Goal: Task Accomplishment & Management: Use online tool/utility

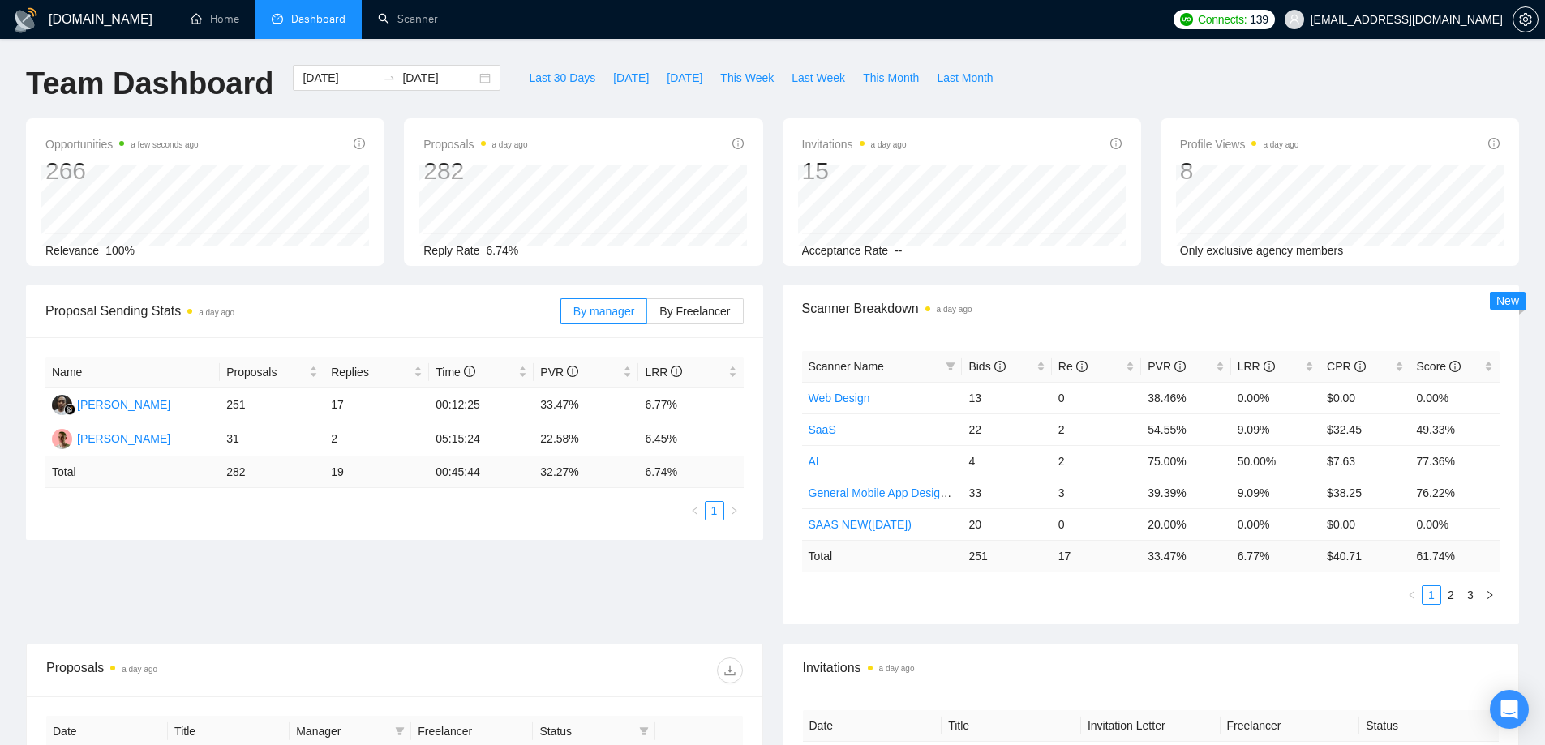
click at [450, 45] on div "[DOMAIN_NAME] Home Dashboard Scanner Connects: 139 [EMAIL_ADDRESS][DOMAIN_NAME]…" at bounding box center [772, 642] width 1545 height 1285
click at [431, 26] on link "Scanner" at bounding box center [408, 19] width 60 height 14
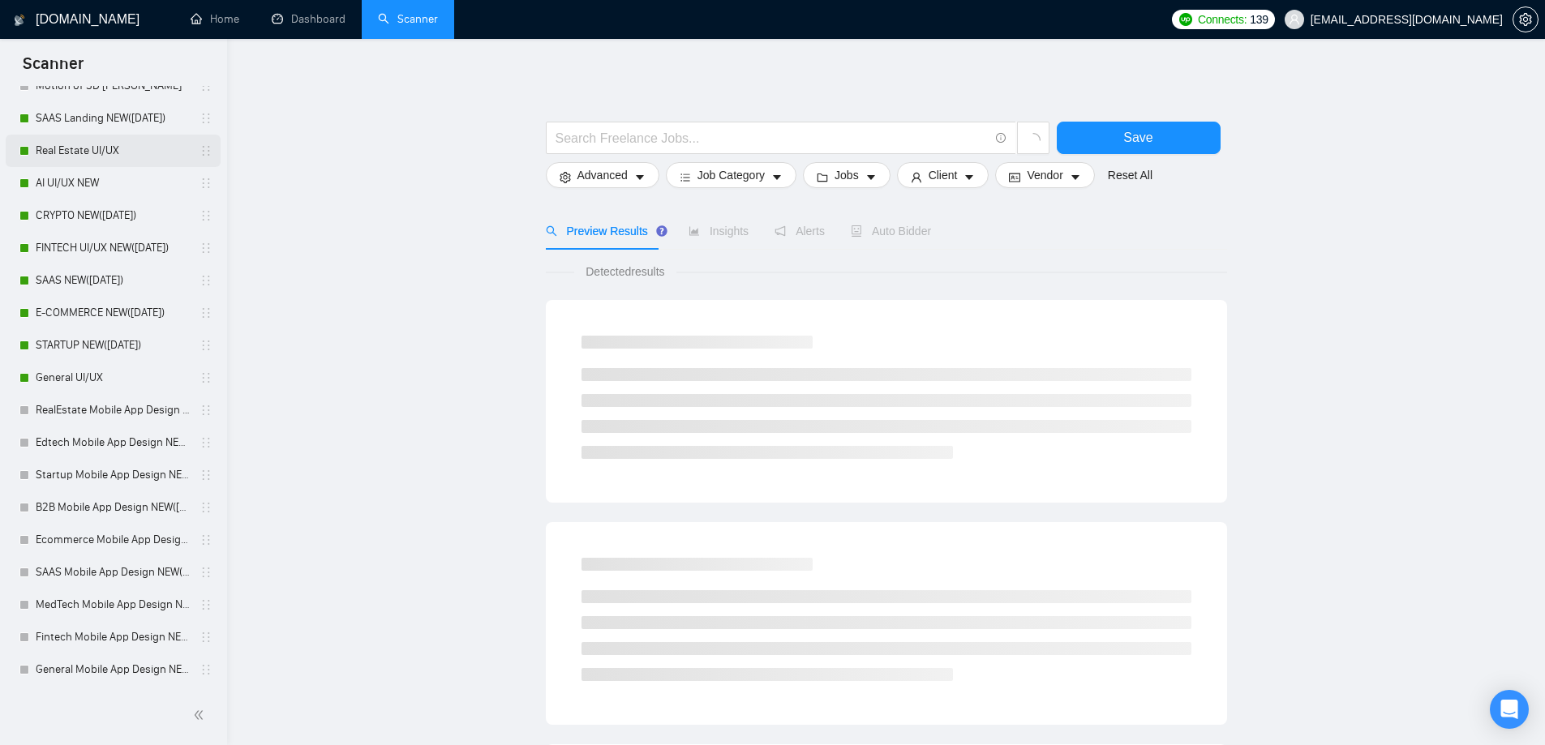
scroll to position [648, 0]
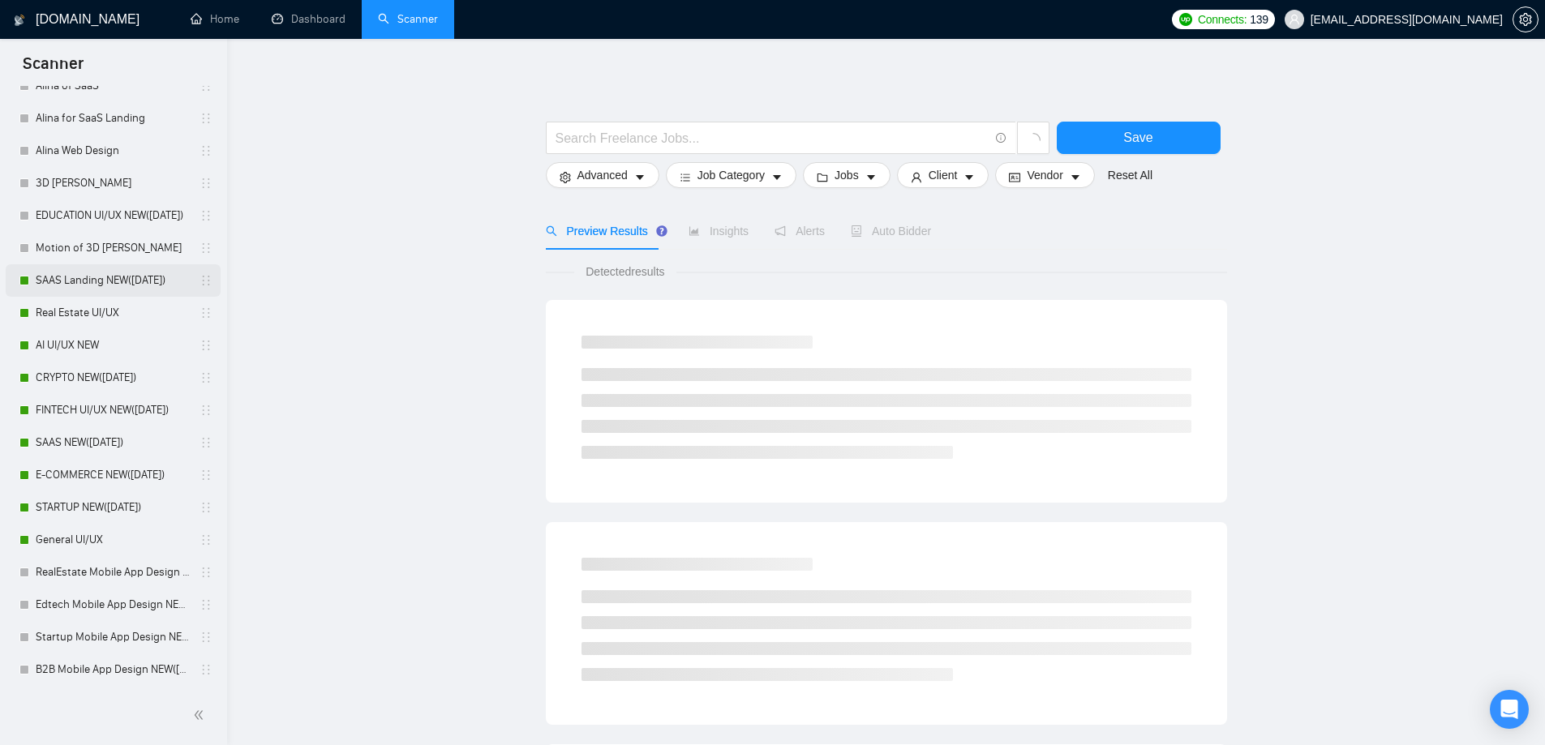
click at [133, 280] on link "SAAS Landing NEW([DATE])" at bounding box center [113, 280] width 154 height 32
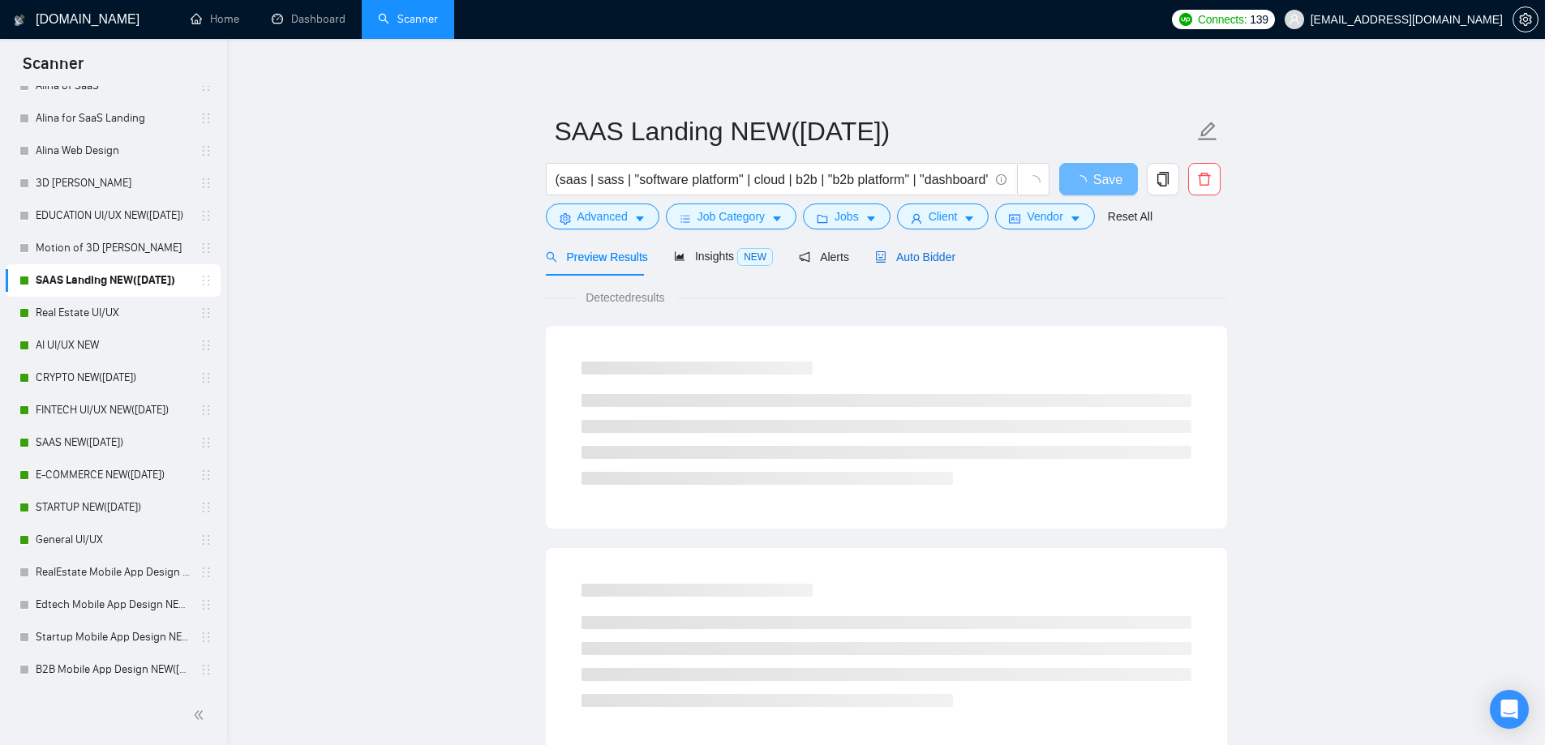
click at [882, 262] on span "Auto Bidder" at bounding box center [915, 257] width 80 height 13
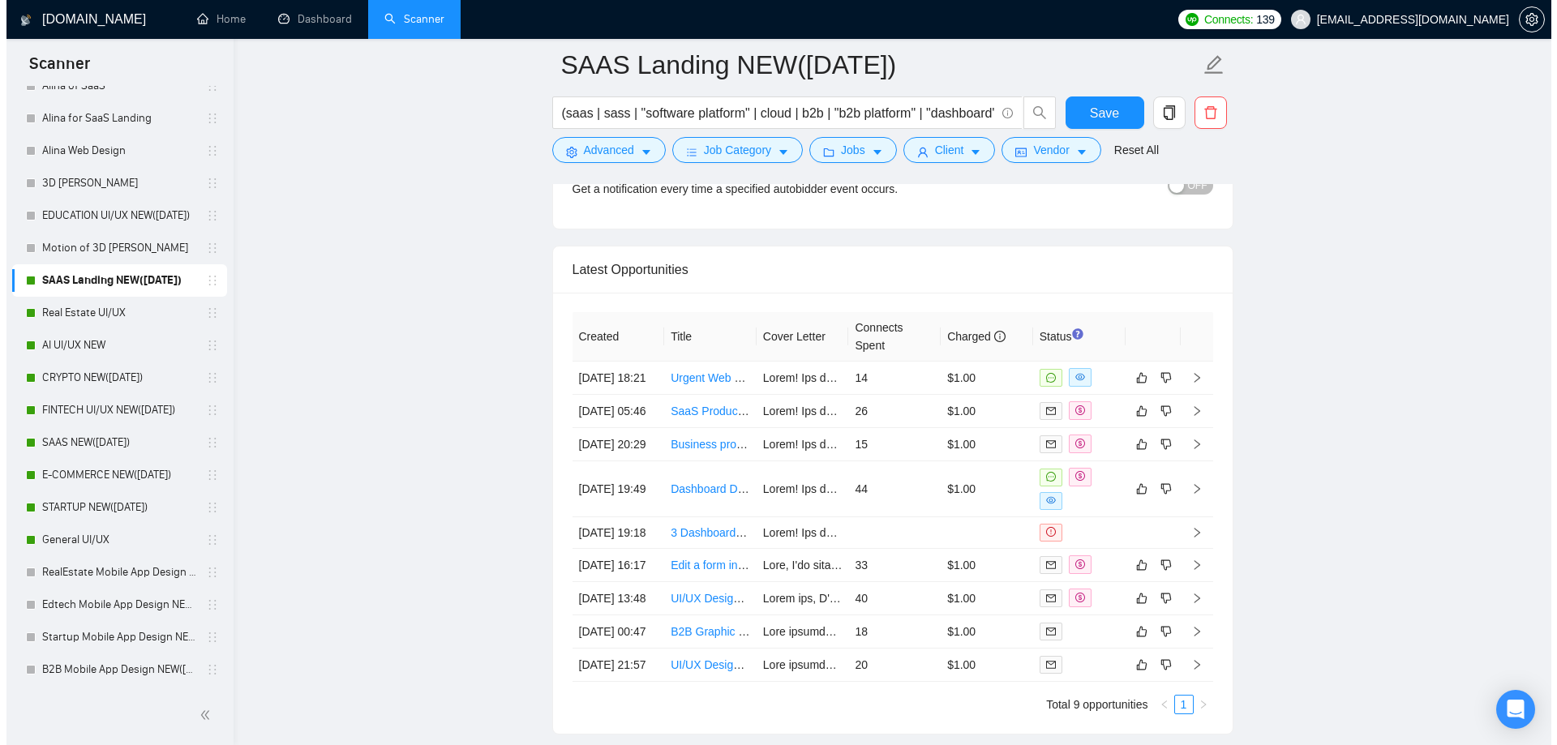
scroll to position [4055, 0]
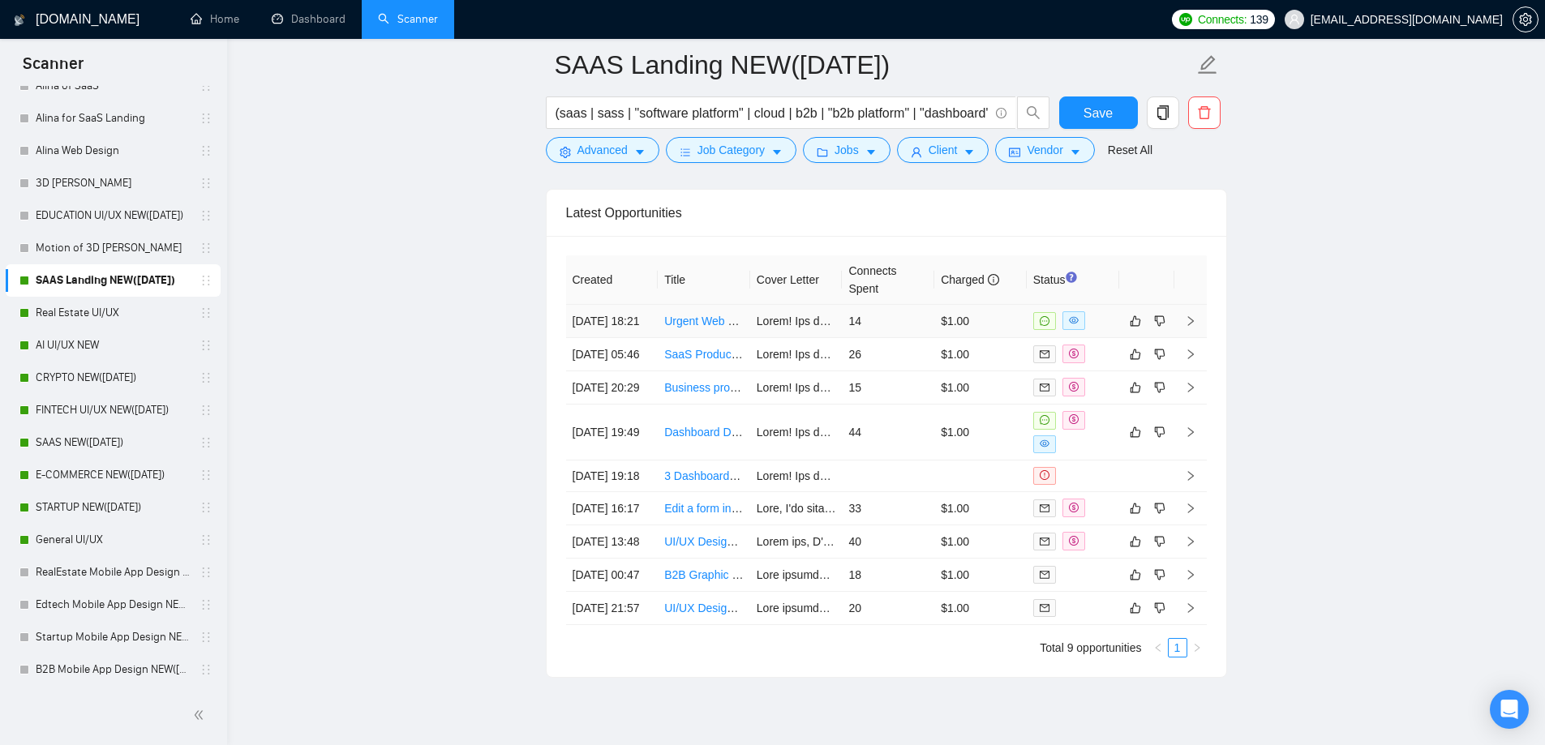
click at [628, 319] on td "[DATE] 18:21" at bounding box center [612, 321] width 92 height 33
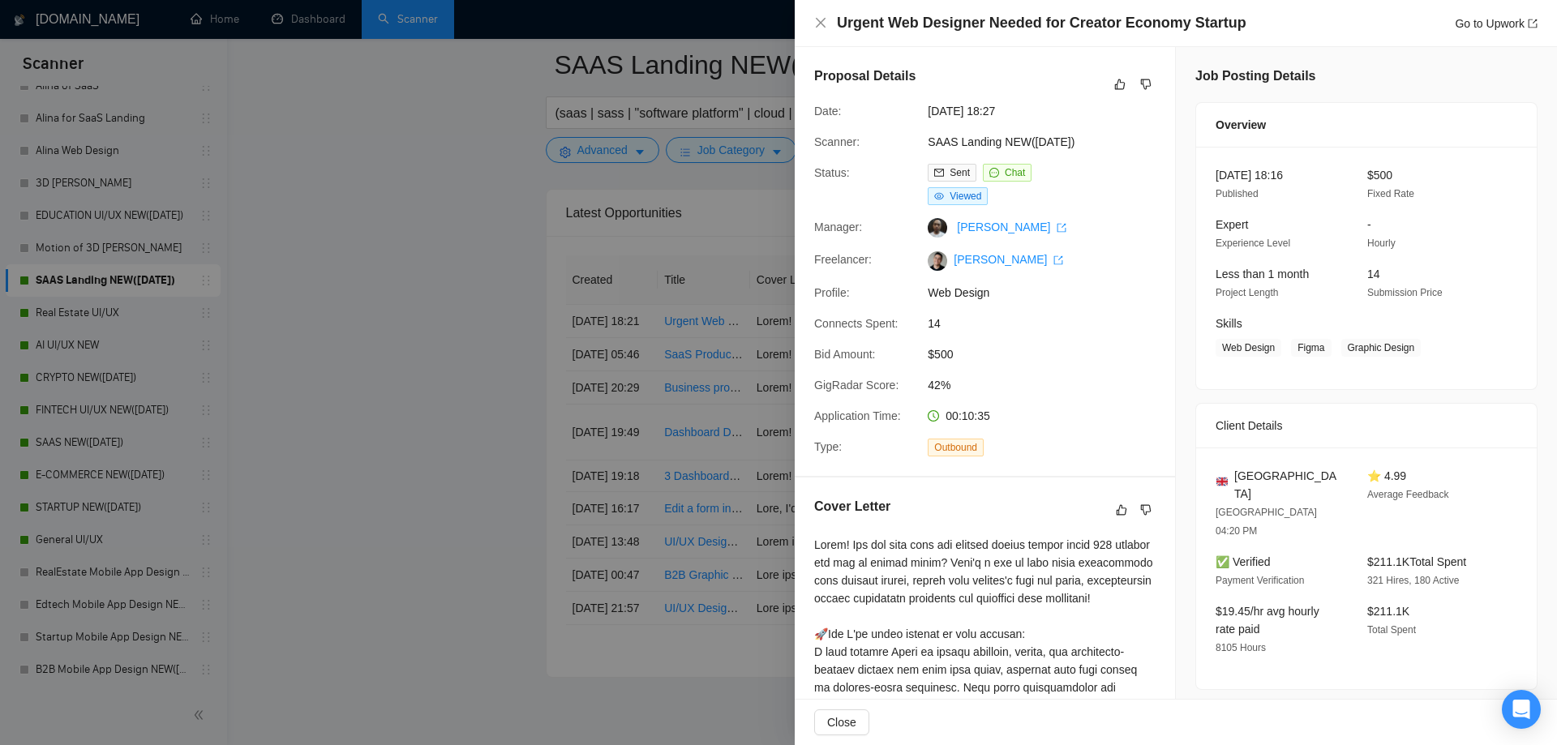
click at [665, 326] on div at bounding box center [778, 372] width 1557 height 745
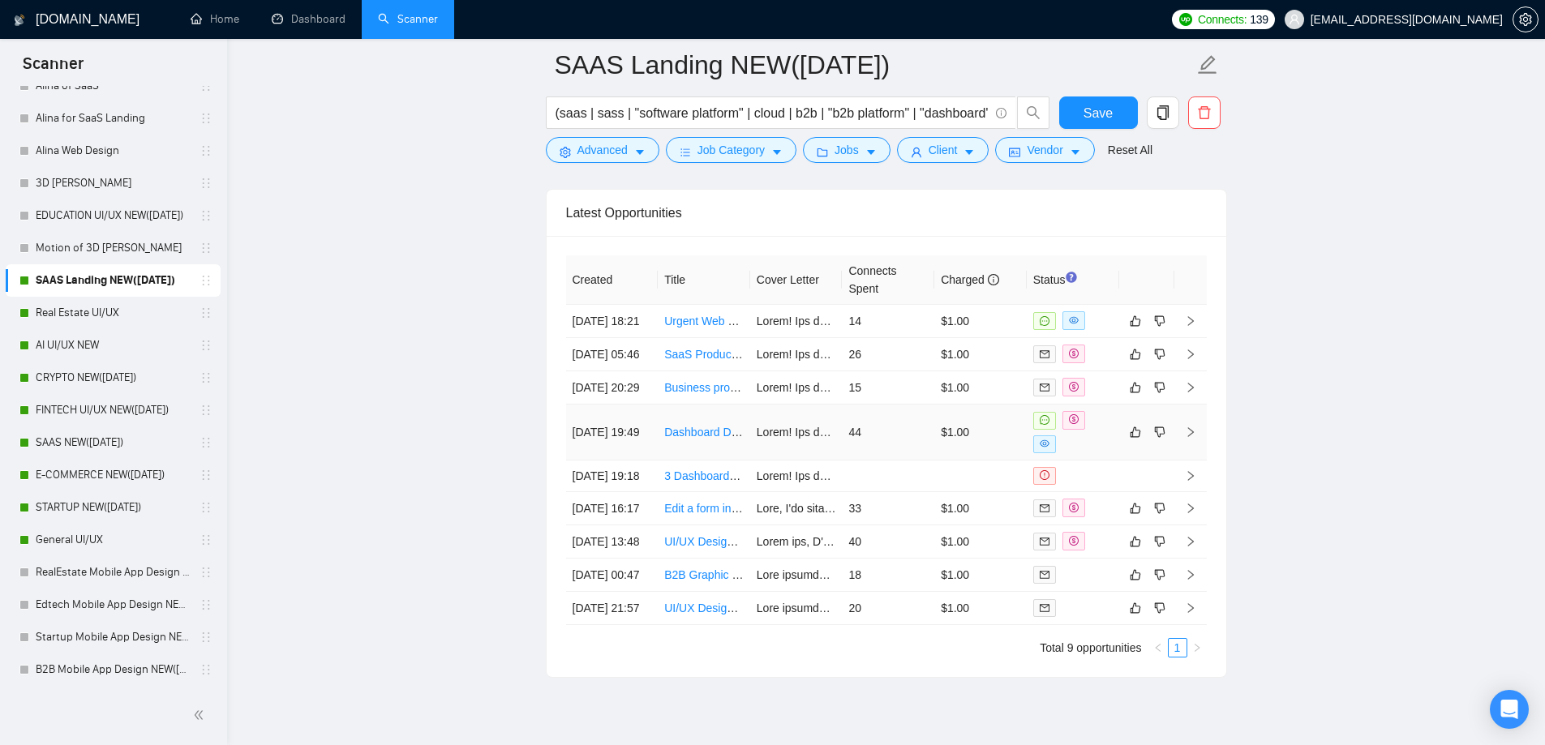
click at [594, 461] on td "[DATE] 19:49" at bounding box center [612, 433] width 92 height 56
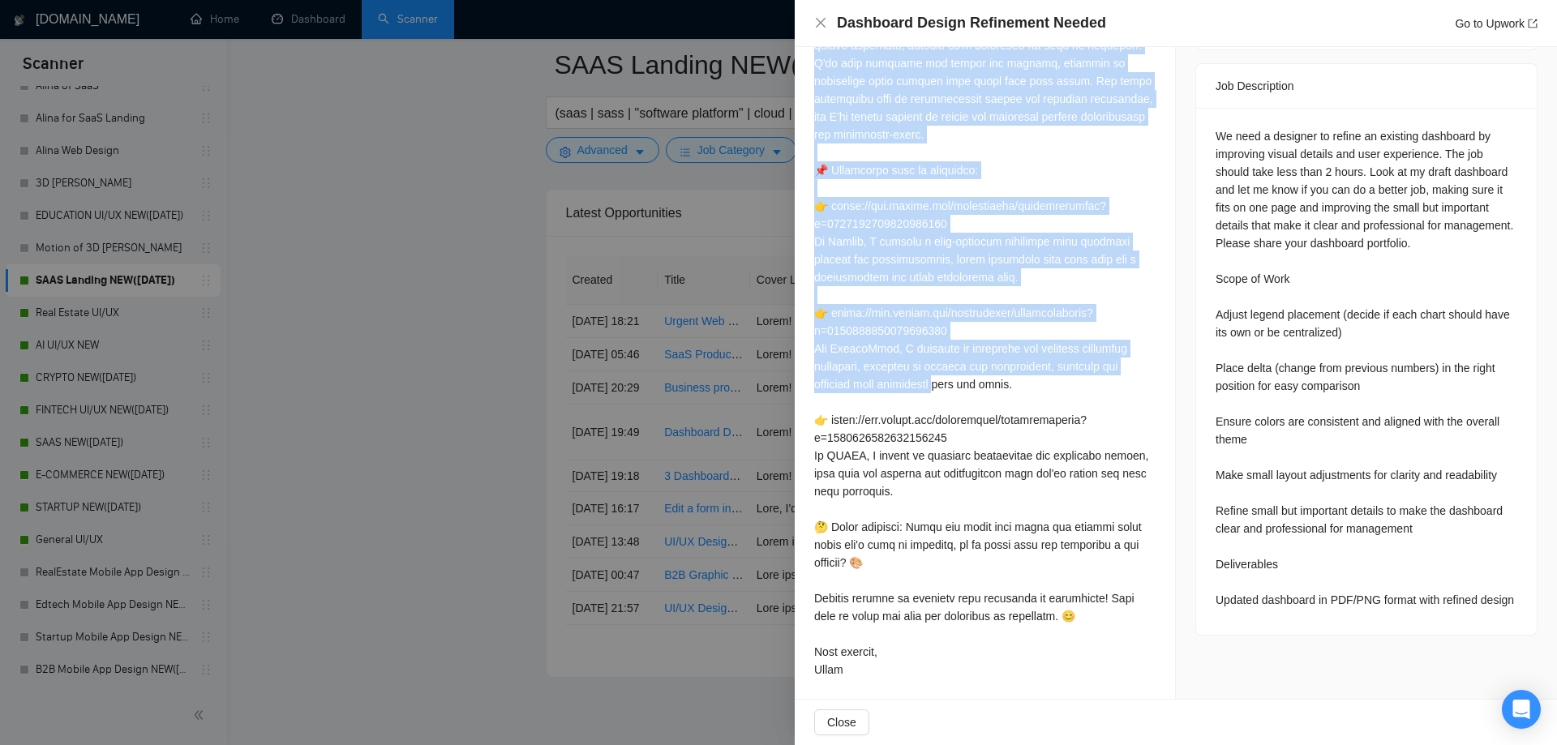
scroll to position [647, 0]
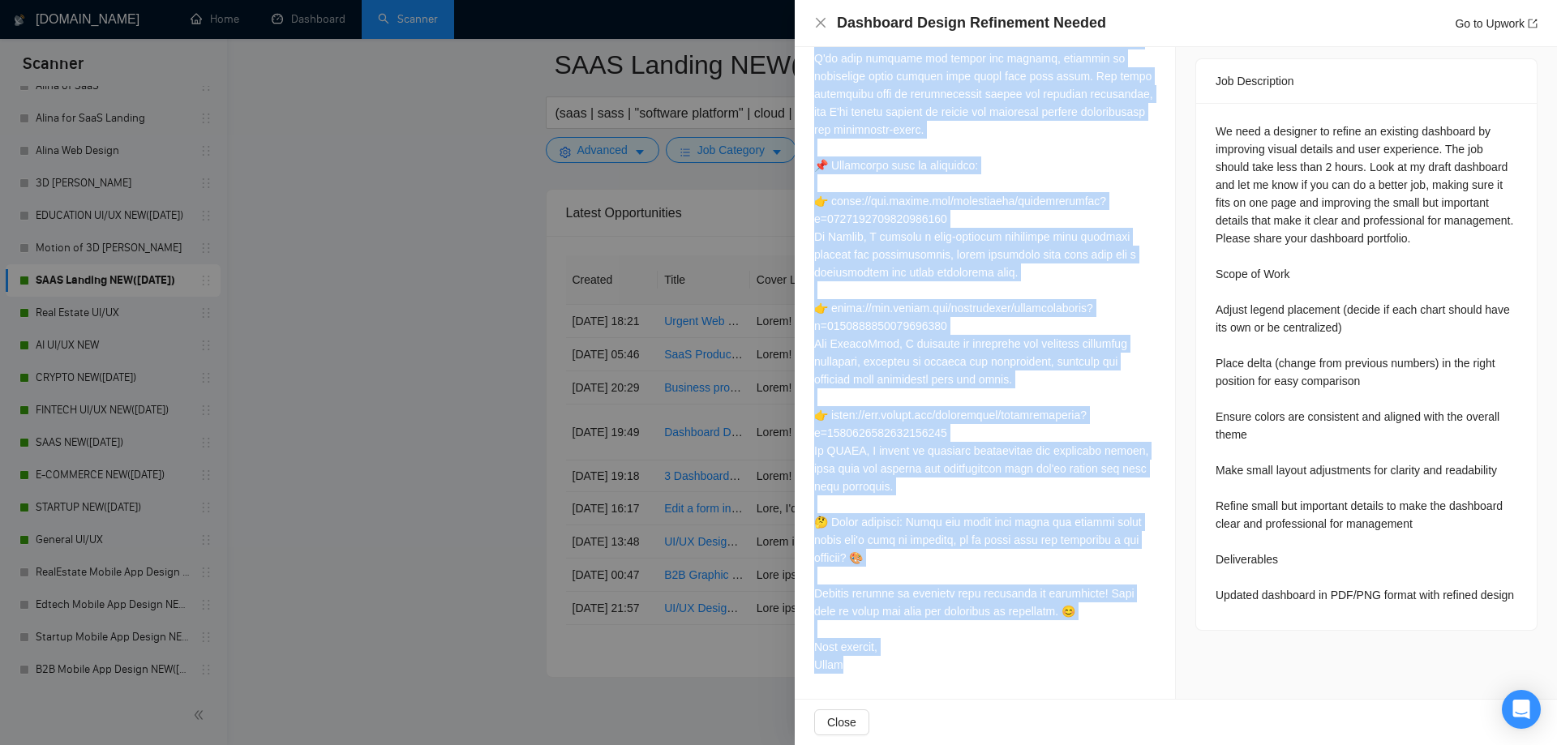
drag, startPoint x: 813, startPoint y: 132, endPoint x: 909, endPoint y: 668, distance: 544.5
click at [909, 668] on div "Cover Letter" at bounding box center [985, 265] width 380 height 869
copy div "Lorem! Ips dol sita cons adi elits doeiusm te incididun utlabo etd magnaaliquae…"
drag, startPoint x: 881, startPoint y: 356, endPoint x: 919, endPoint y: 364, distance: 39.0
click at [881, 356] on div at bounding box center [984, 281] width 341 height 785
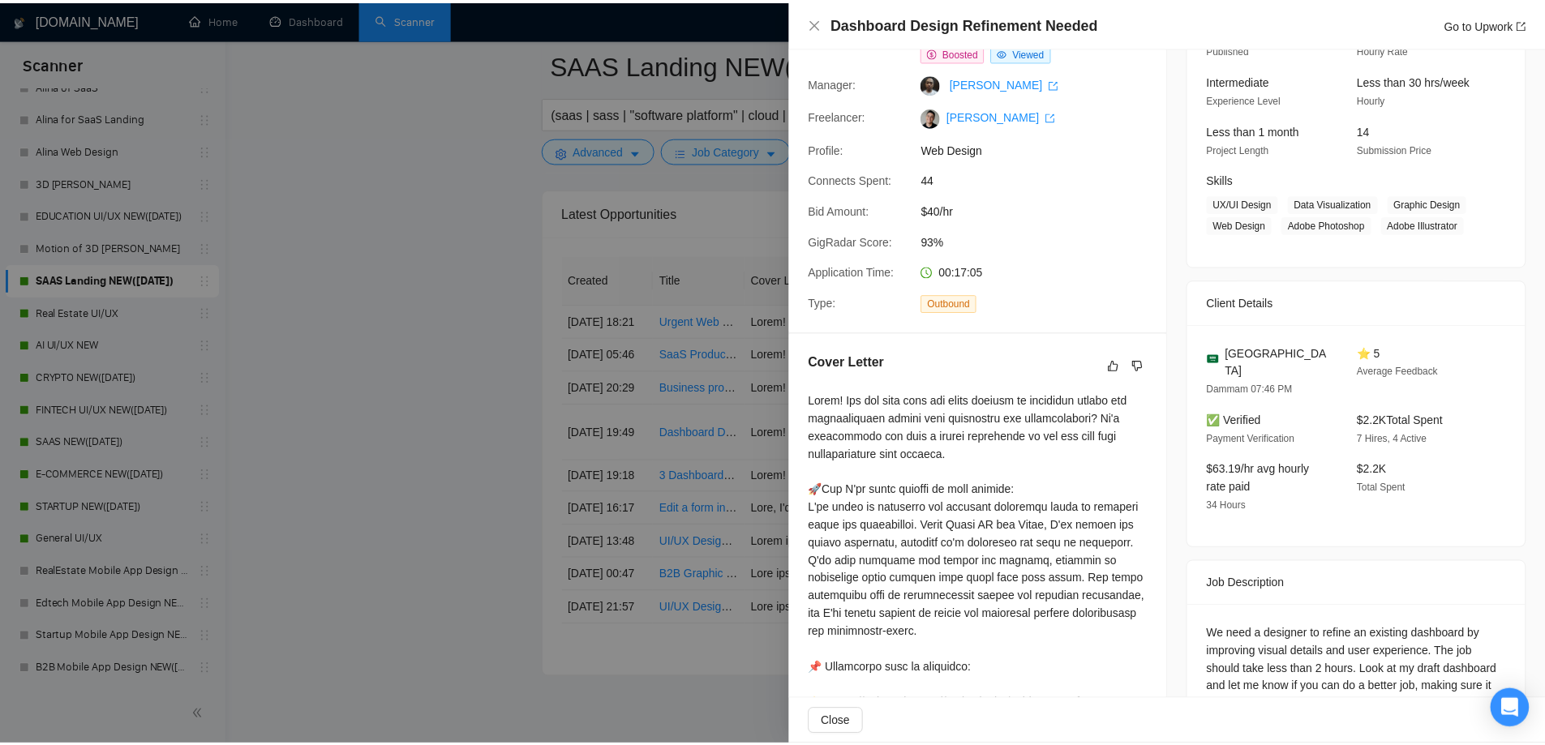
scroll to position [79, 0]
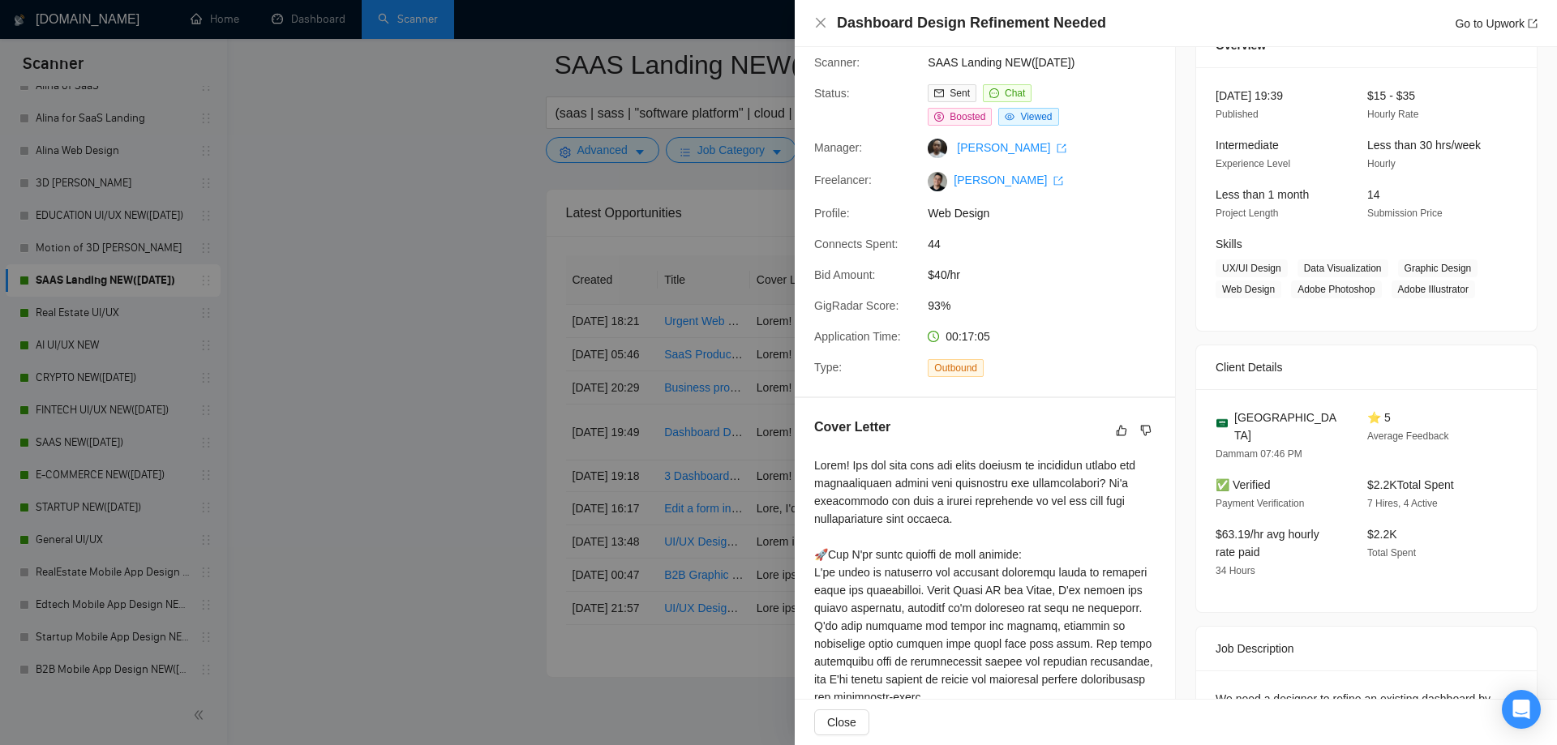
click at [470, 280] on div at bounding box center [778, 372] width 1557 height 745
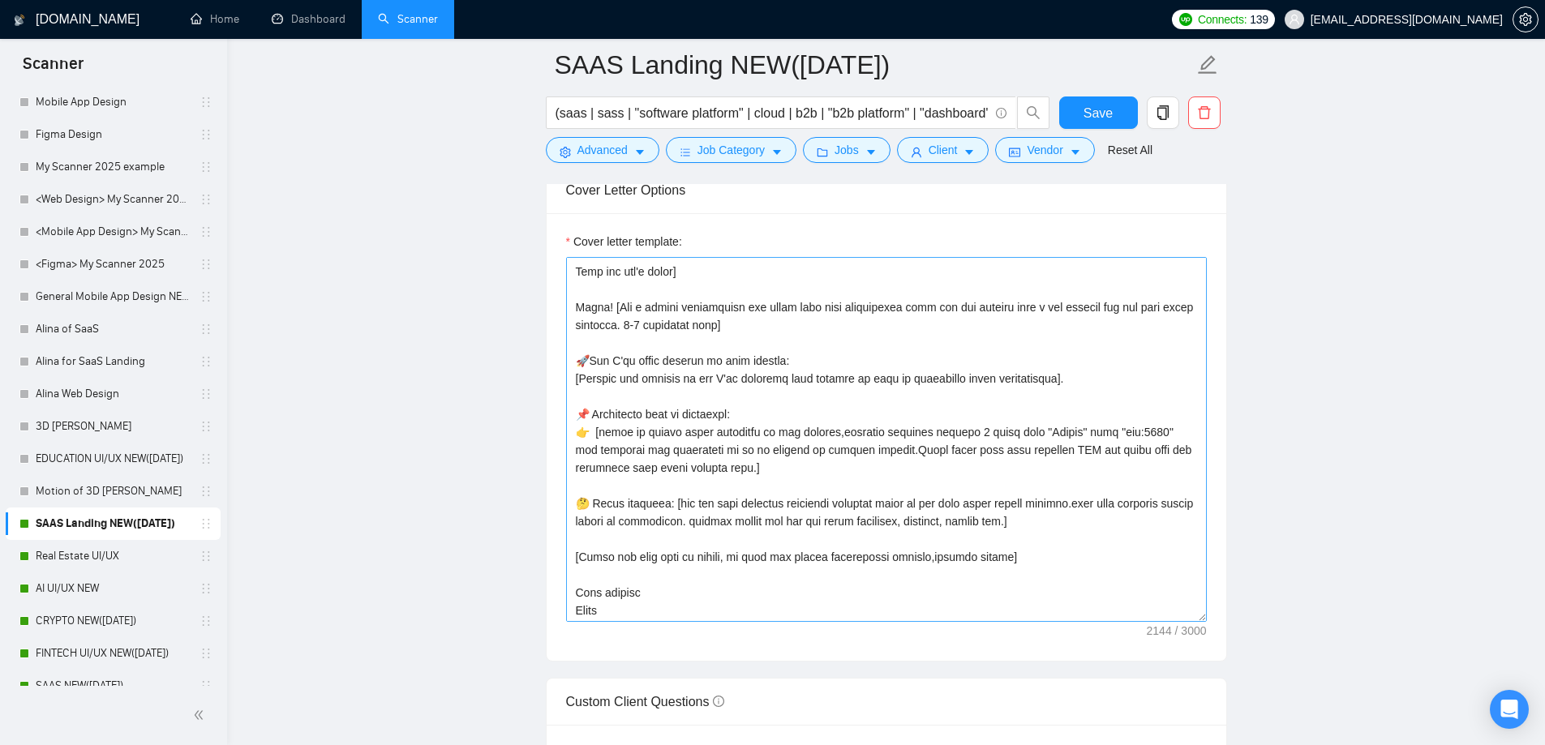
scroll to position [410, 0]
click at [671, 573] on textarea "Cover letter template:" at bounding box center [886, 439] width 641 height 365
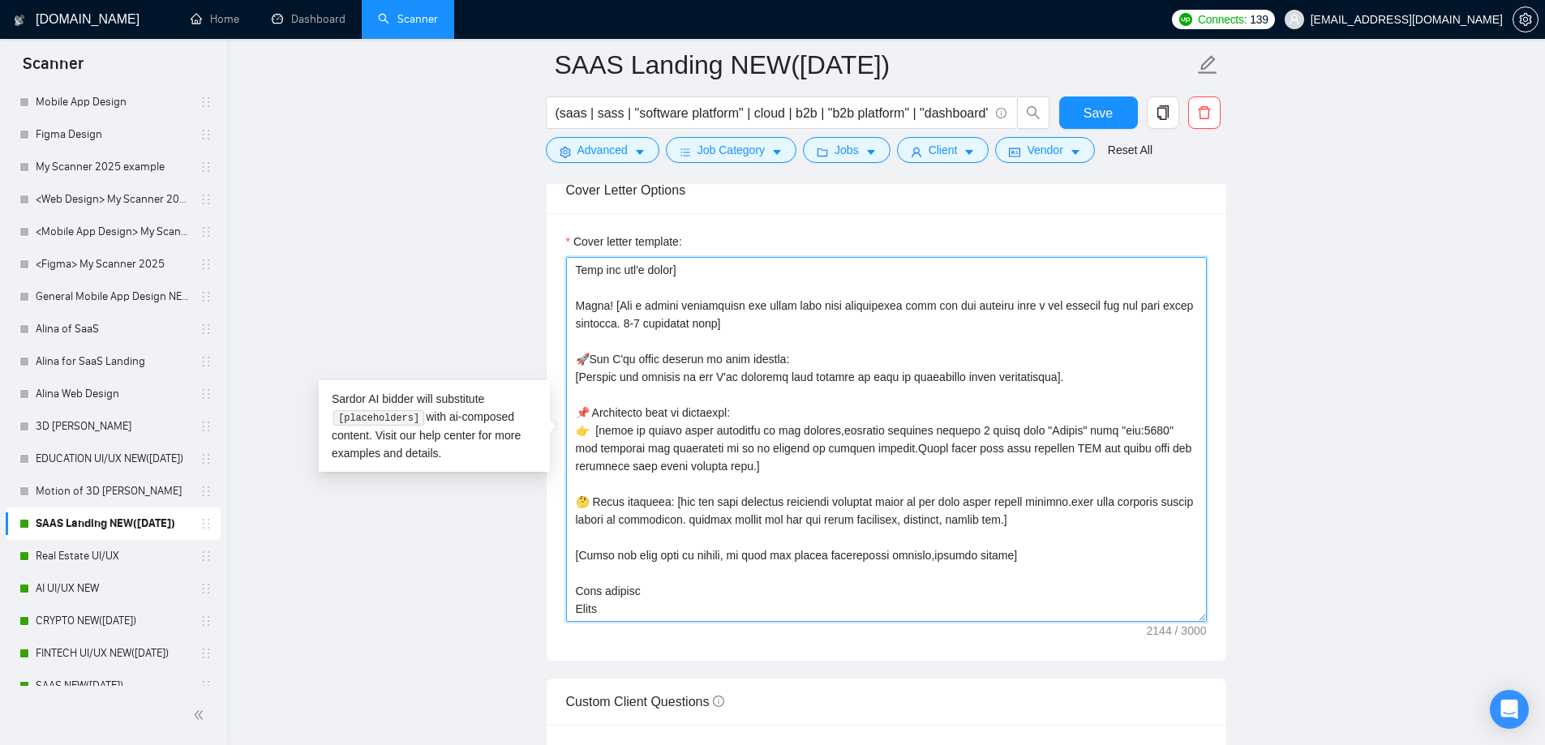
click at [667, 582] on textarea "Cover letter template:" at bounding box center [886, 439] width 641 height 365
click at [667, 597] on textarea "Cover letter template:" at bounding box center [886, 439] width 641 height 365
click at [667, 604] on textarea "Cover letter template:" at bounding box center [886, 439] width 641 height 365
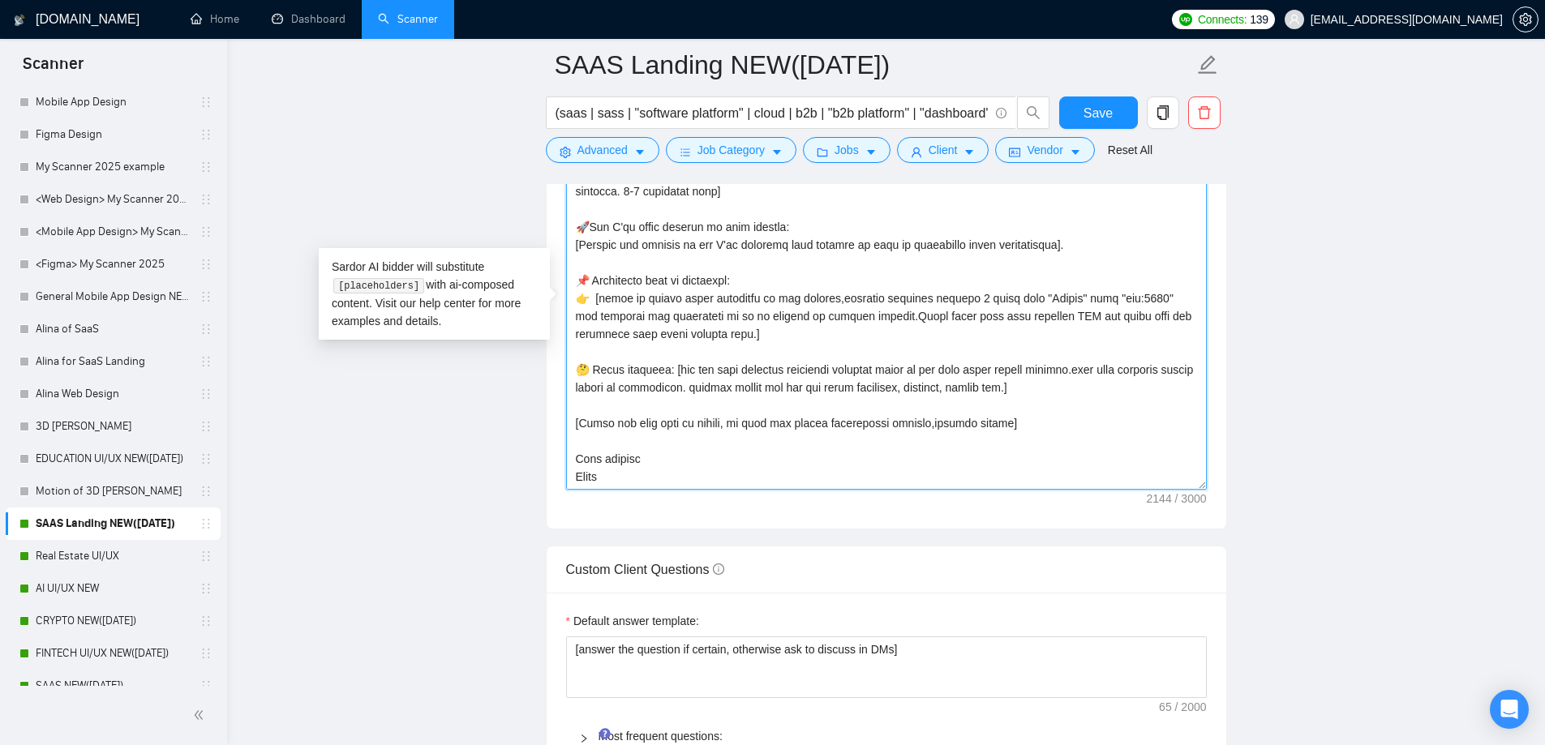
scroll to position [1784, 0]
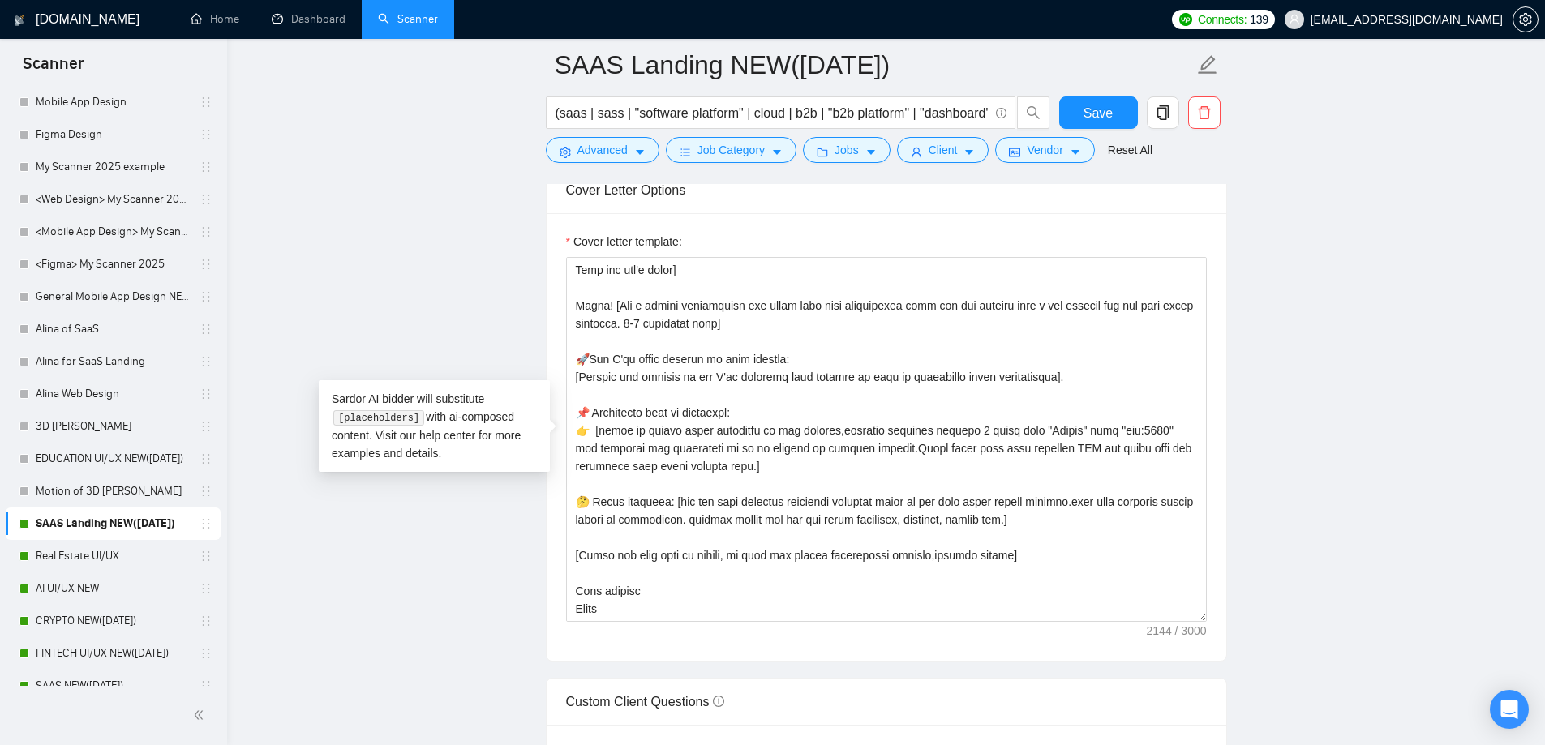
click at [519, 597] on main "SAAS Landing NEW([DATE]) (saas | sass | "software platform" | cloud | b2b | "b2…" at bounding box center [886, 615] width 1266 height 4668
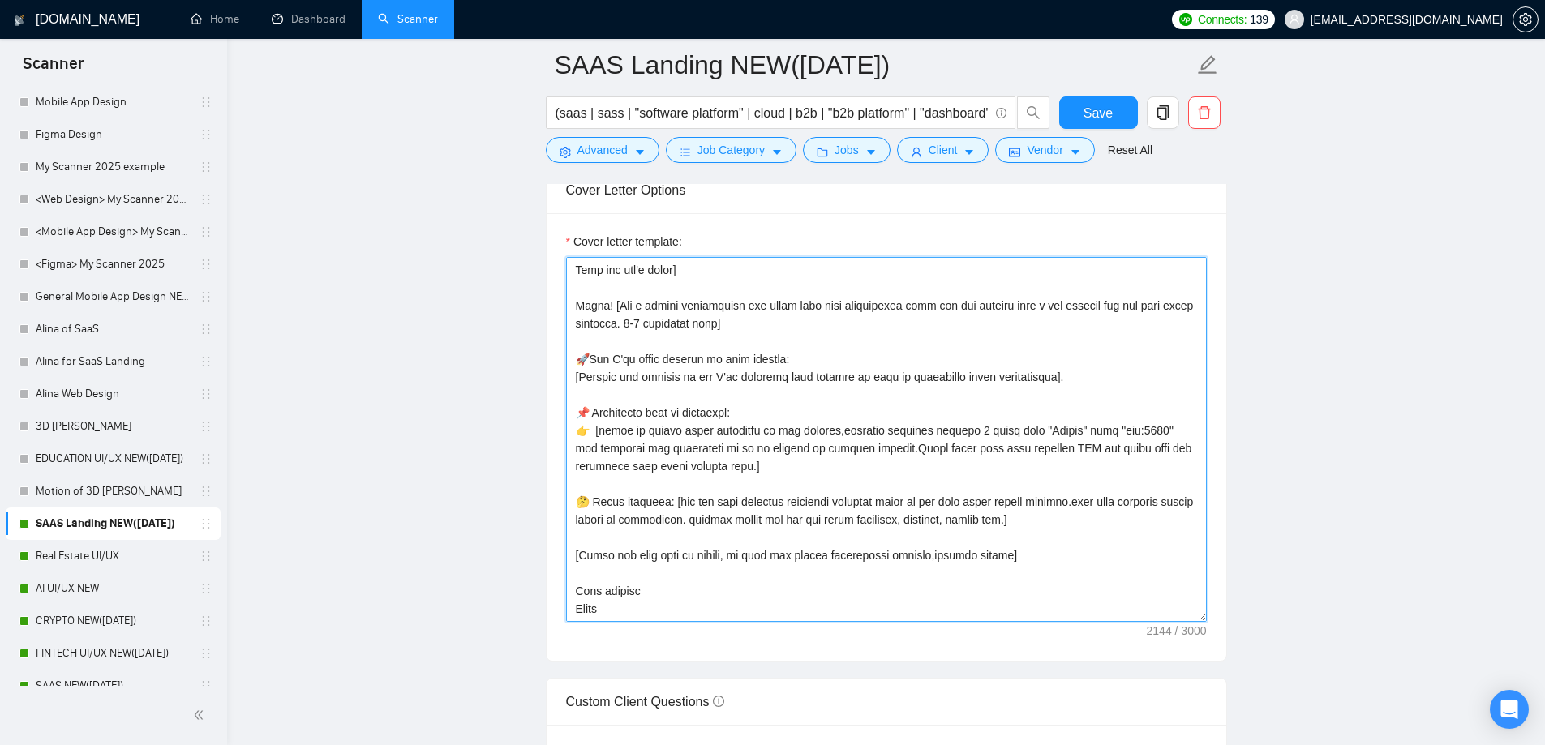
click at [682, 600] on textarea "Cover letter template:" at bounding box center [886, 439] width 641 height 365
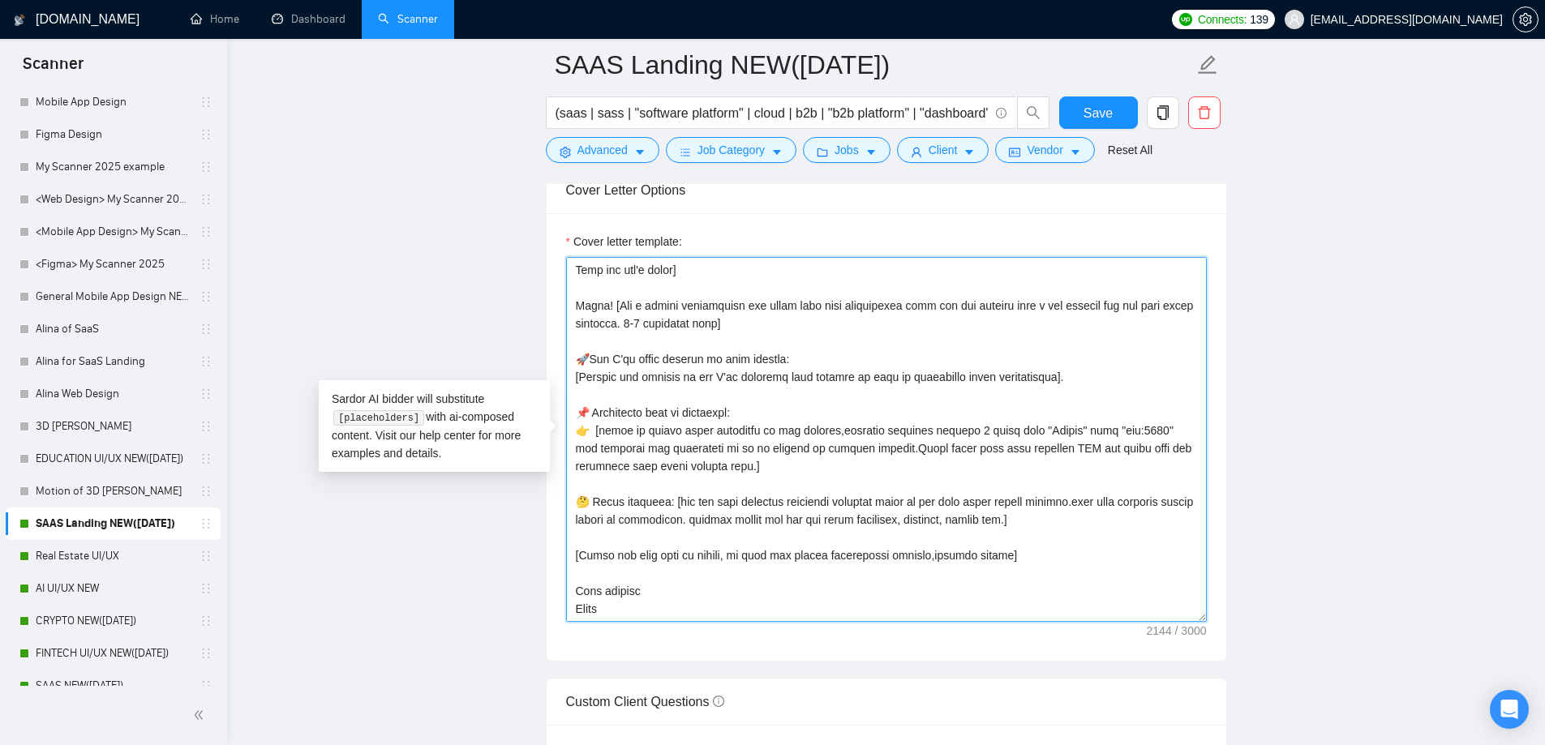
click at [670, 573] on textarea "Cover letter template:" at bounding box center [886, 439] width 641 height 365
click at [684, 603] on textarea "Cover letter template:" at bounding box center [886, 439] width 641 height 365
click at [489, 233] on main "SAAS Landing NEW([DATE]) (saas | sass | "software platform" | cloud | b2b | "b2…" at bounding box center [886, 615] width 1266 height 4668
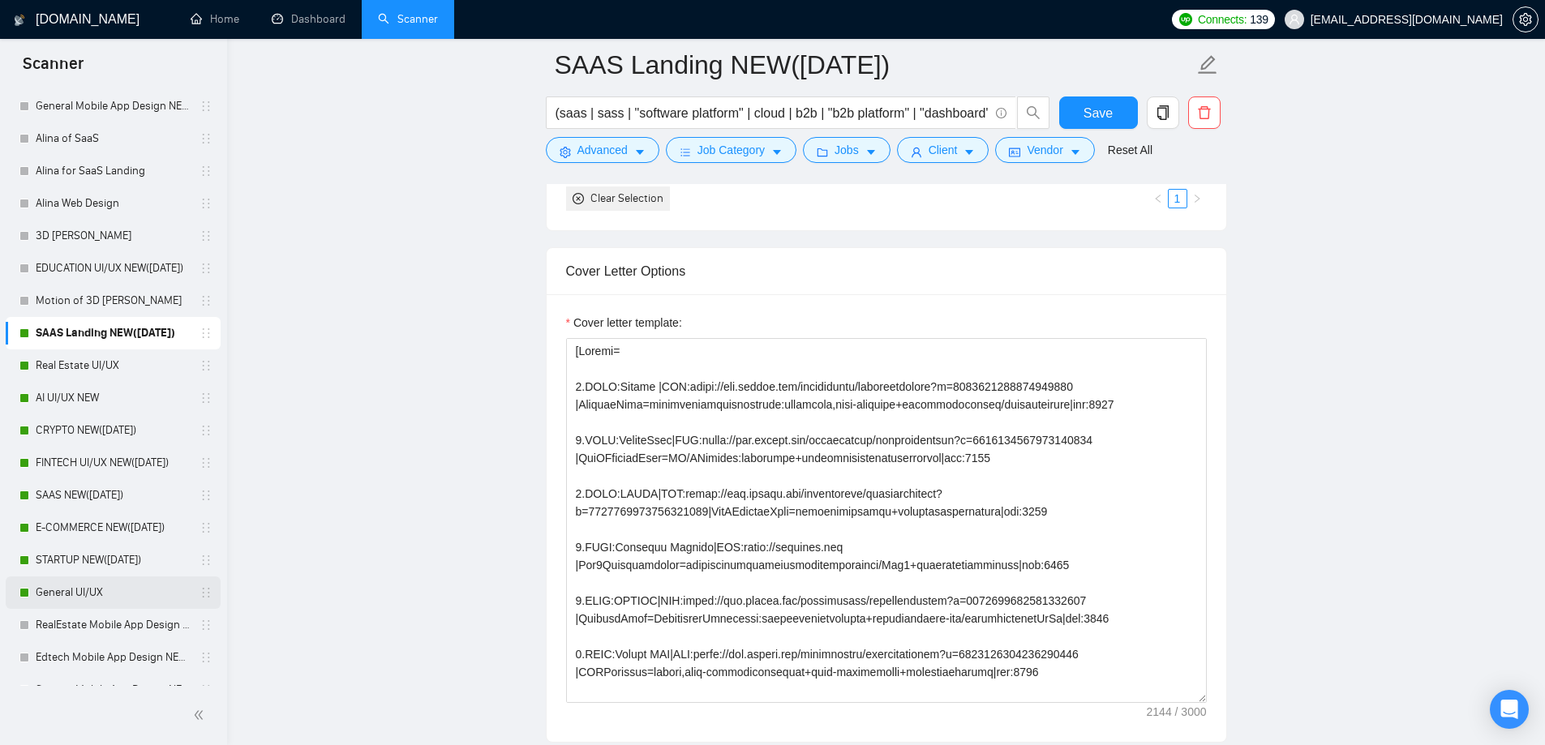
scroll to position [567, 0]
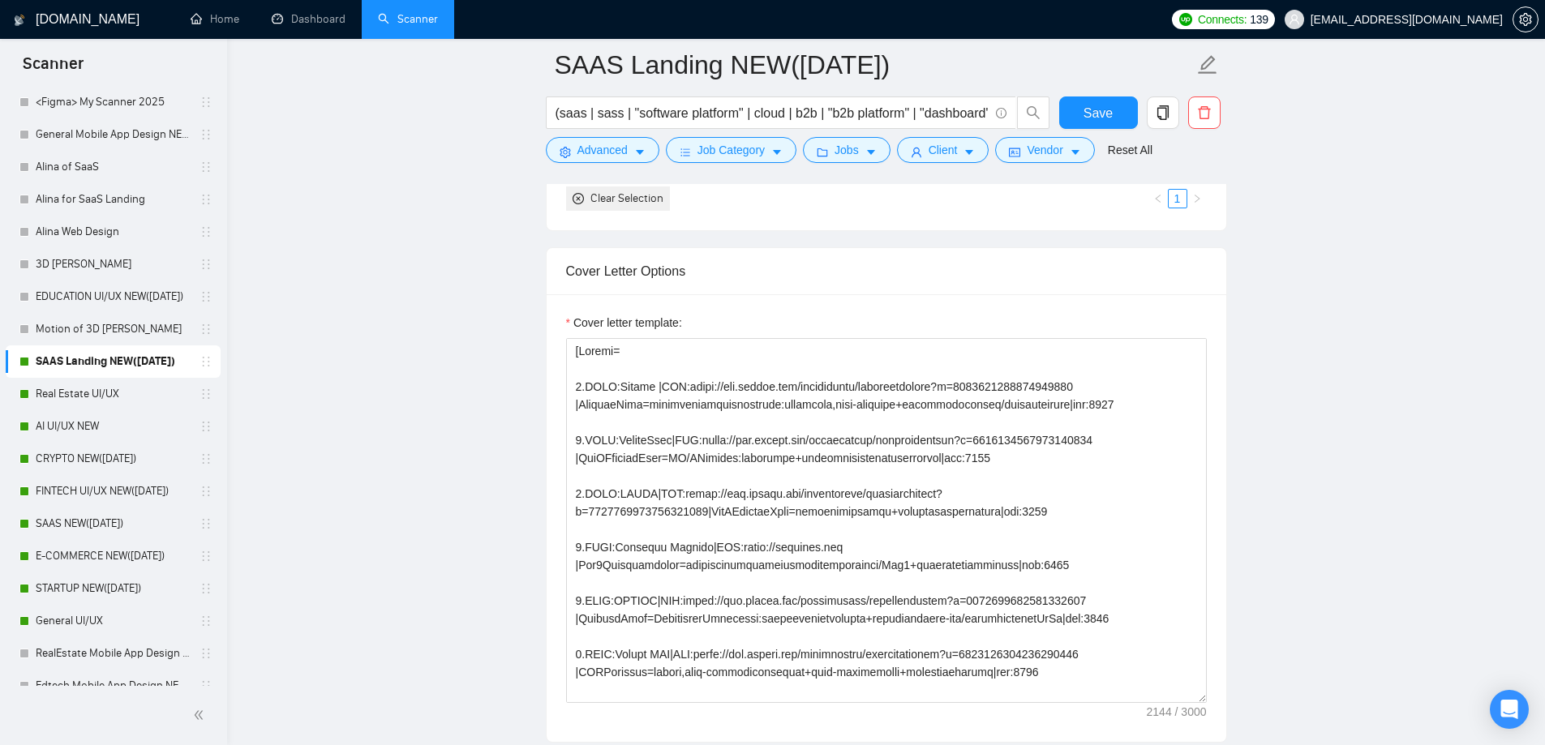
click at [468, 276] on main "SAAS Landing NEW([DATE]) (saas | sass | "software platform" | cloud | b2b | "b2…" at bounding box center [886, 696] width 1266 height 4668
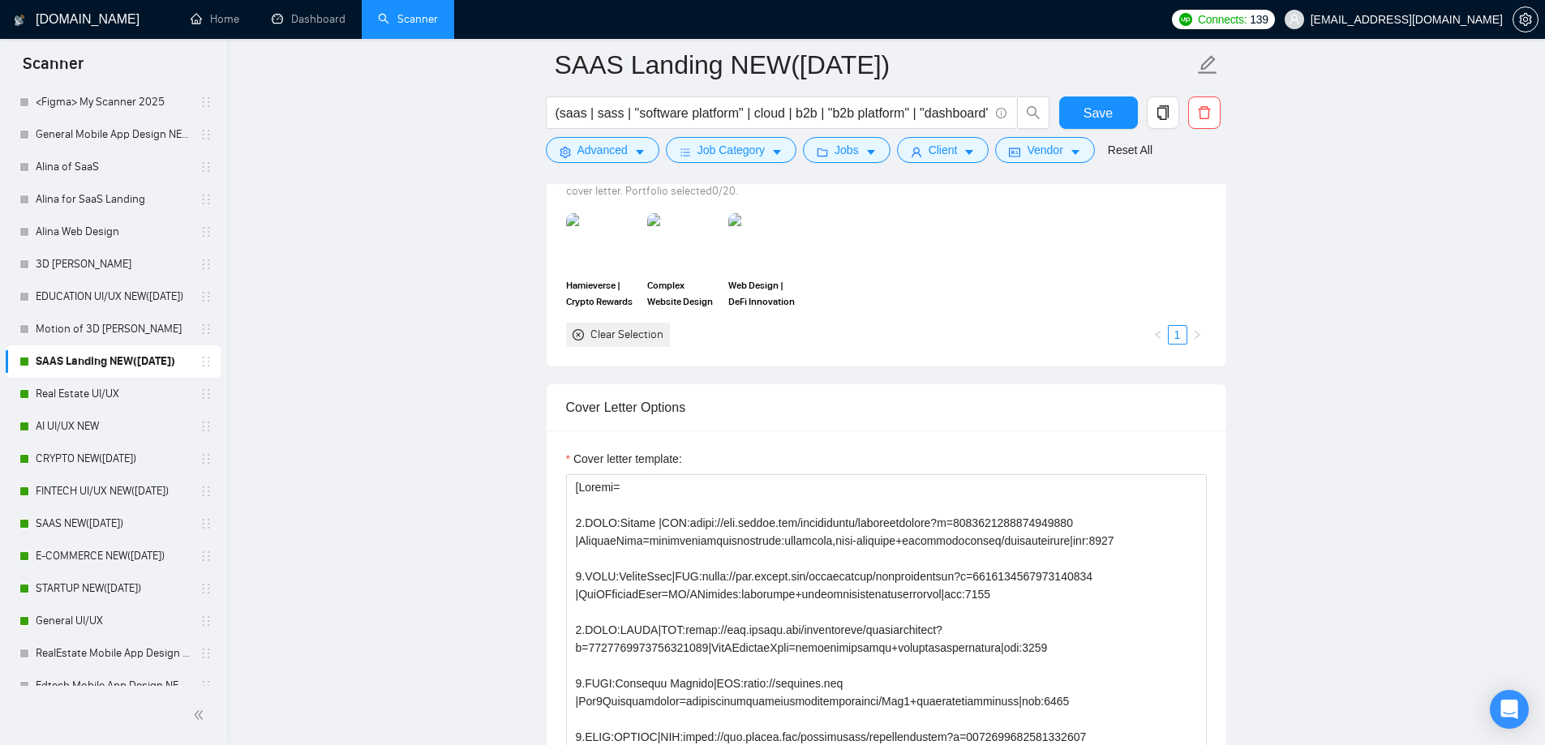
scroll to position [1379, 0]
